Goal: Information Seeking & Learning: Learn about a topic

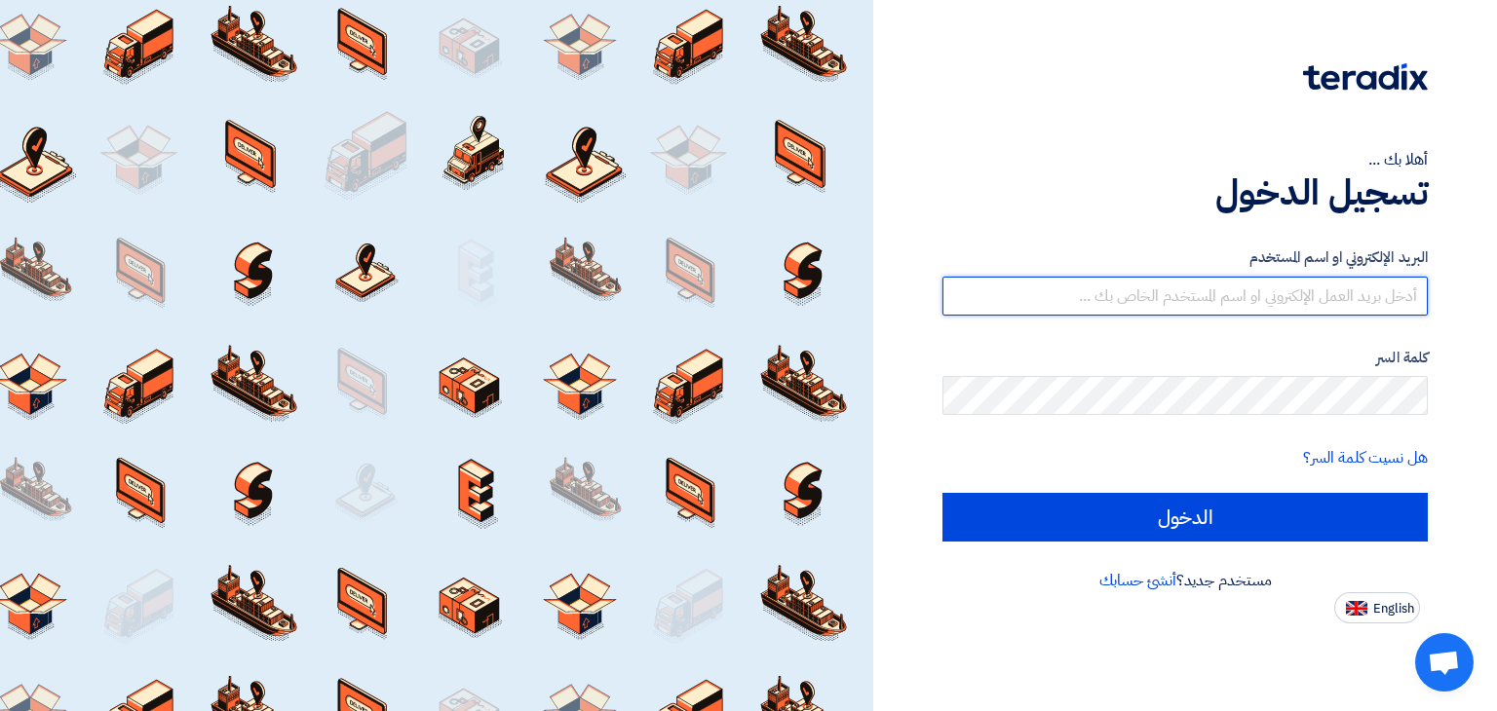
click at [1125, 298] on input "text" at bounding box center [1184, 296] width 485 height 39
type input "[EMAIL_ADDRESS][DOMAIN_NAME]"
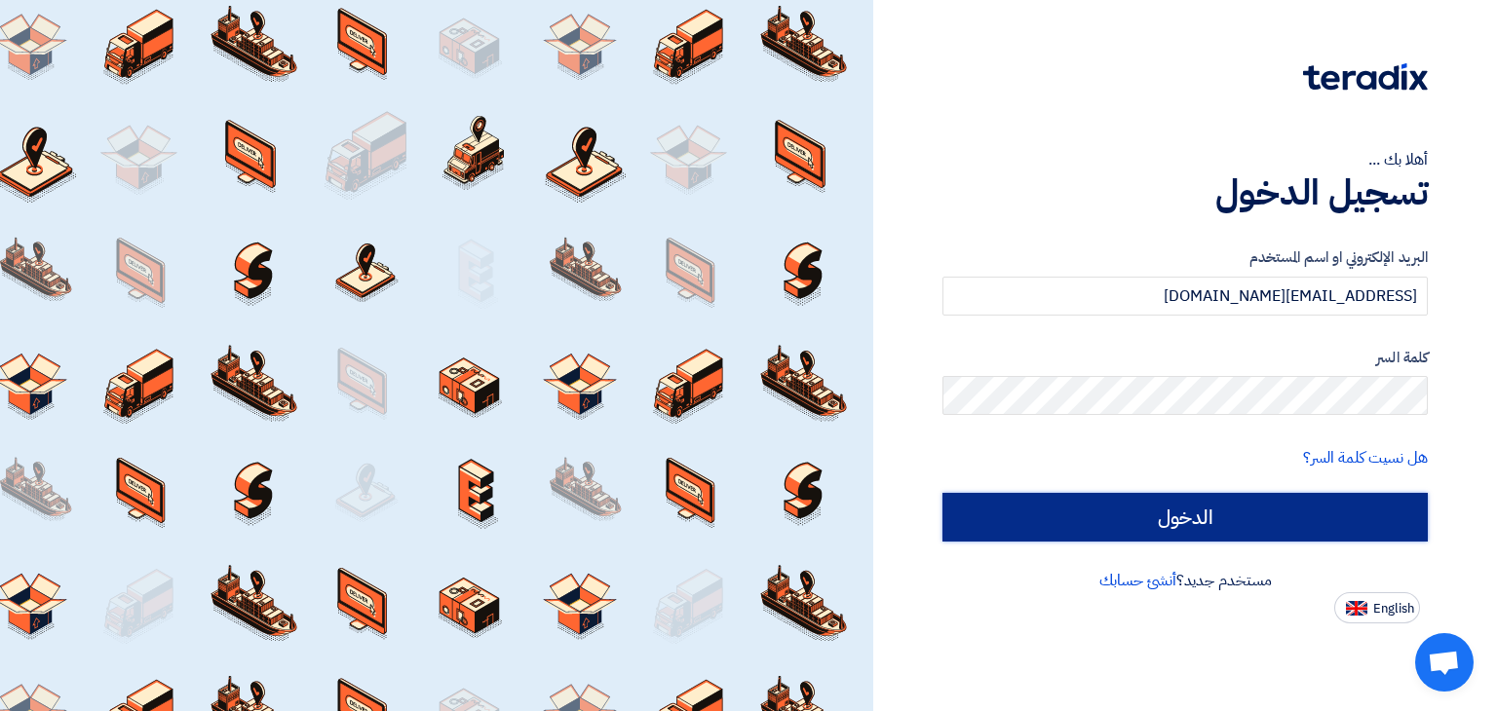
click at [1060, 530] on input "الدخول" at bounding box center [1184, 517] width 485 height 49
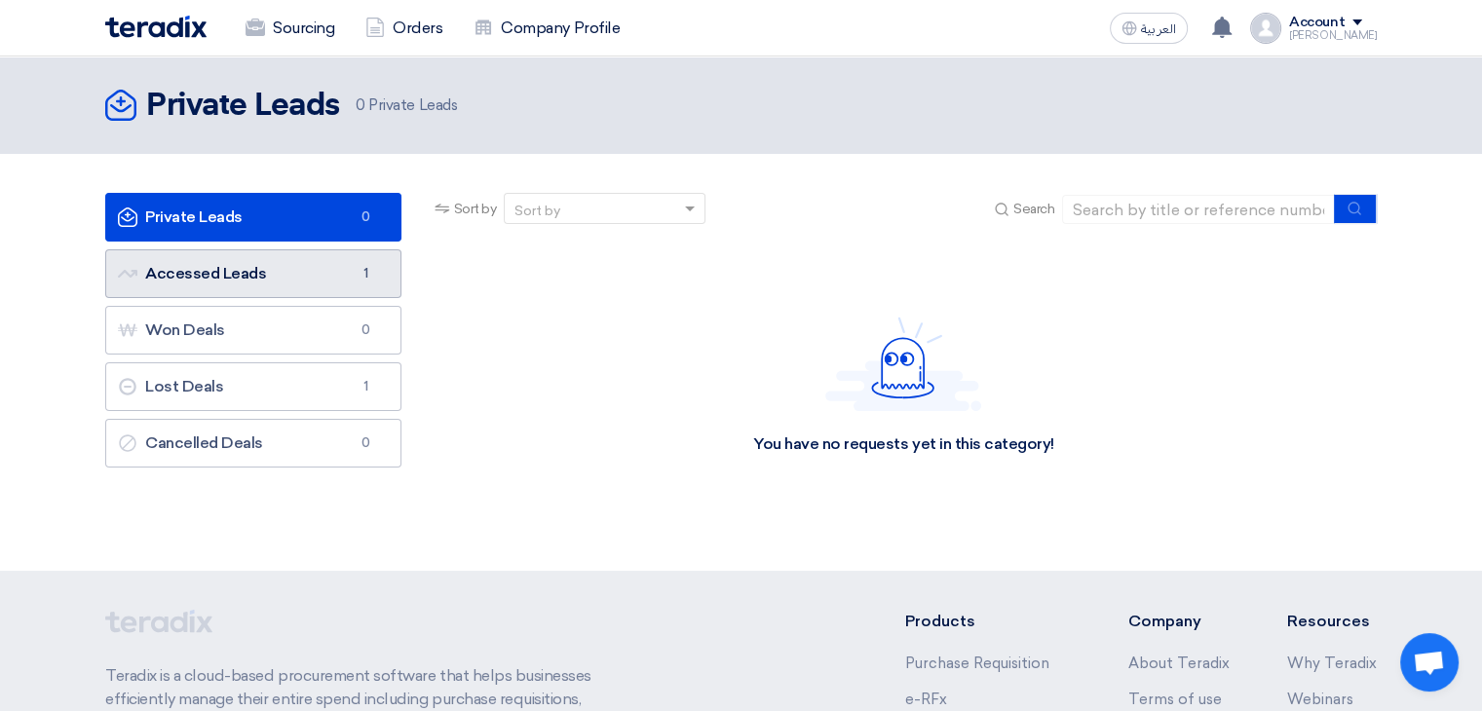
click at [356, 297] on link "Accessed Leads Accessed Leads 1" at bounding box center [253, 274] width 296 height 49
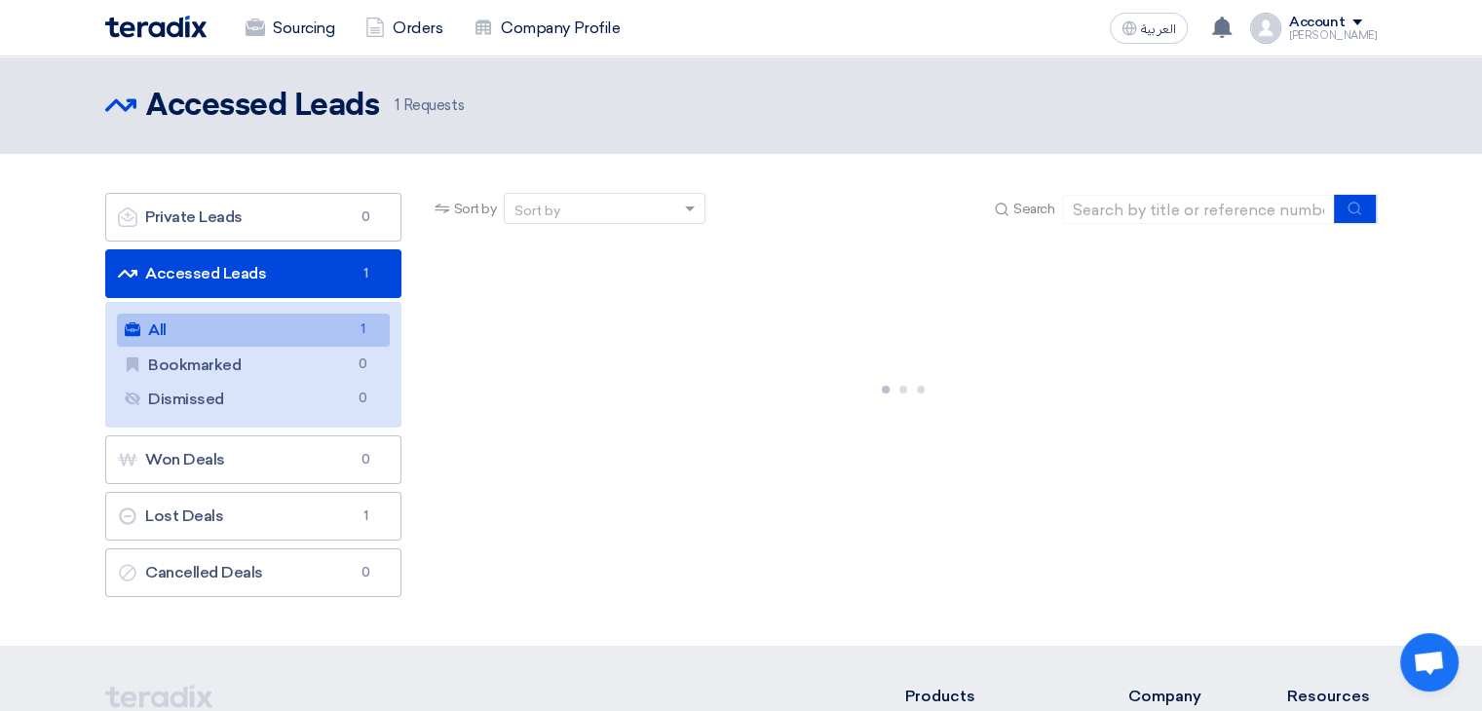
click at [687, 518] on div at bounding box center [904, 386] width 946 height 292
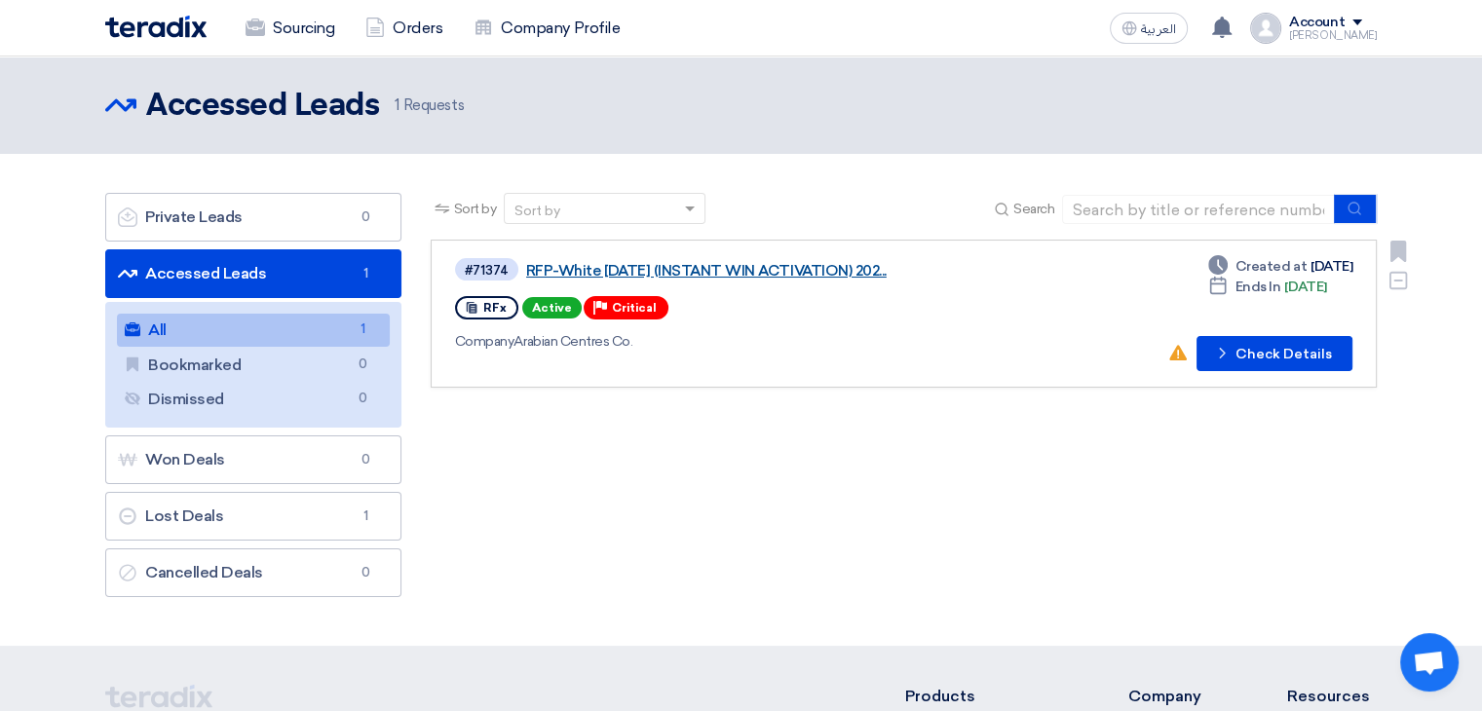
click at [715, 274] on link "RFP-White [DATE] (INSTANT WIN ACTIVATION) 202..." at bounding box center [769, 271] width 487 height 18
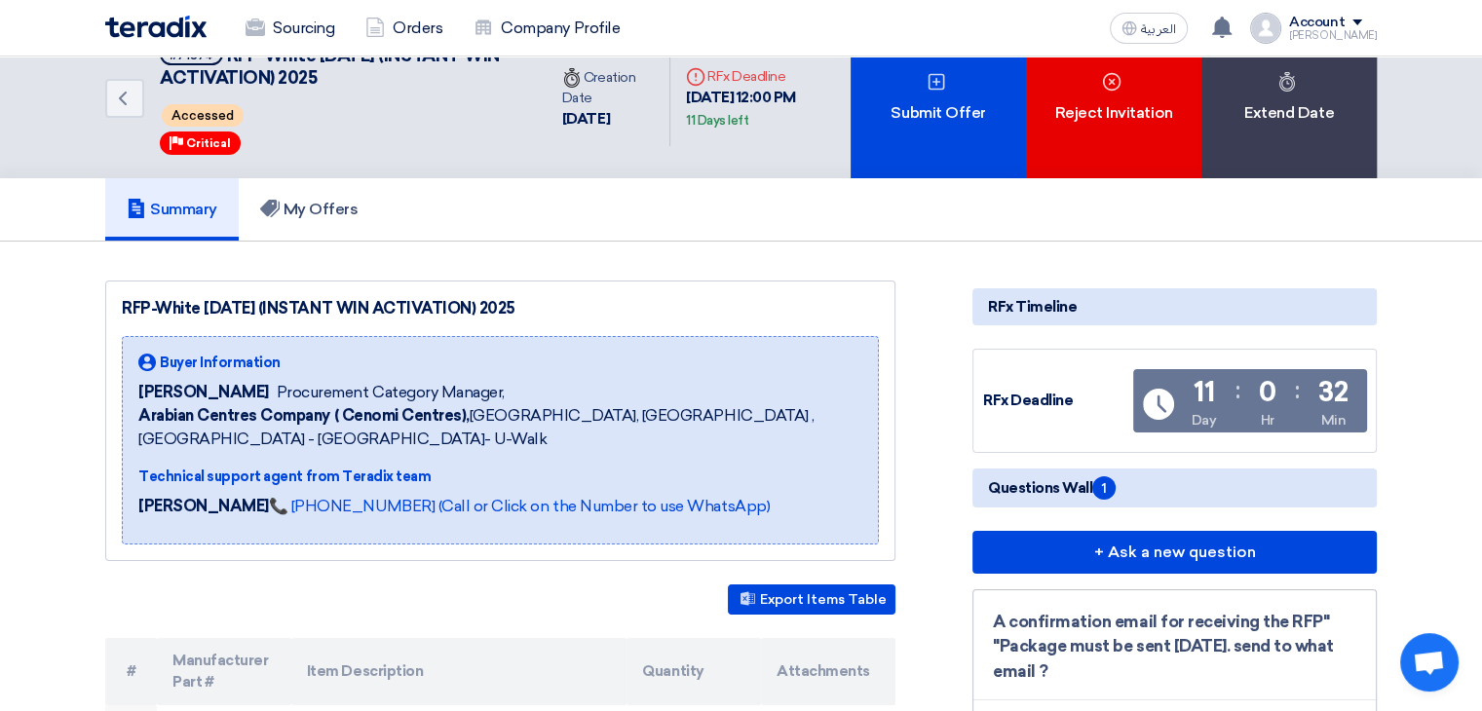
scroll to position [38, 0]
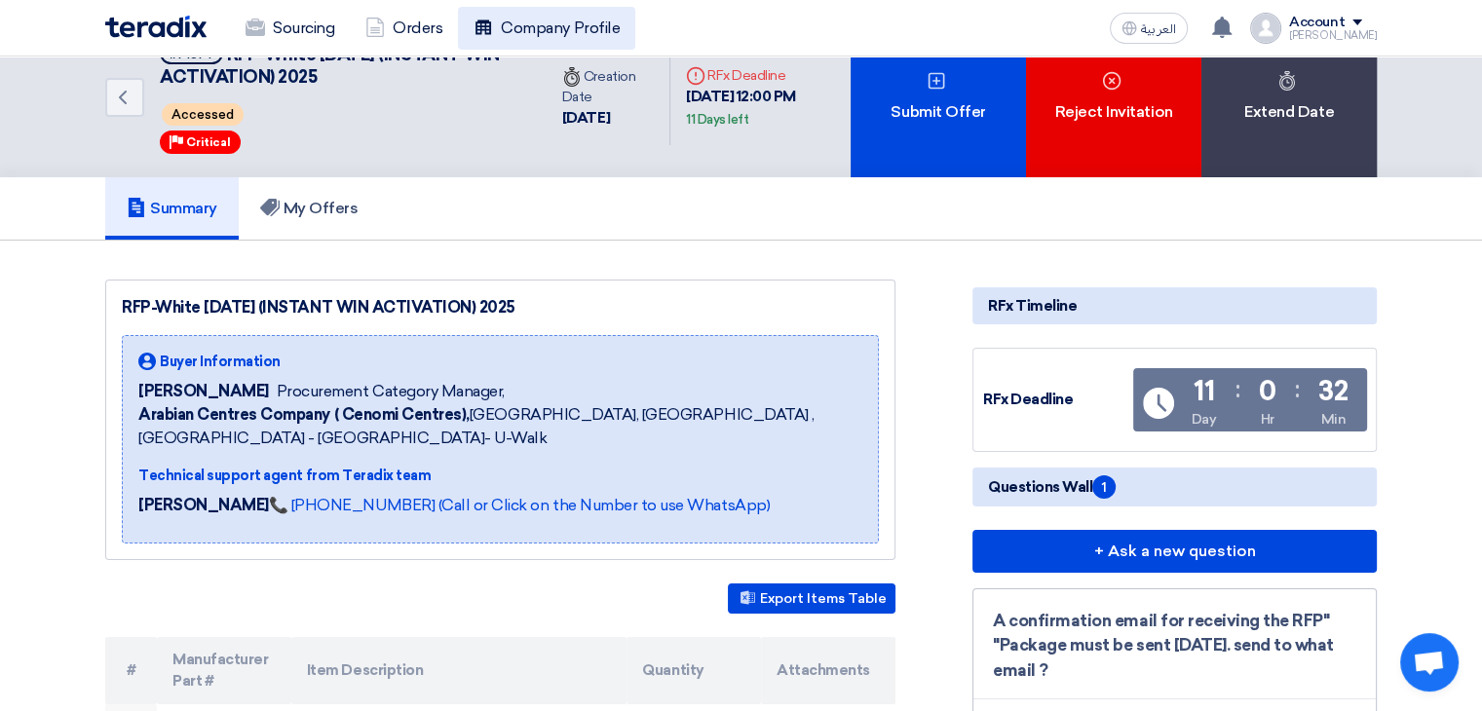
click at [558, 12] on link "Company Profile" at bounding box center [546, 28] width 177 height 43
